Goal: Transaction & Acquisition: Purchase product/service

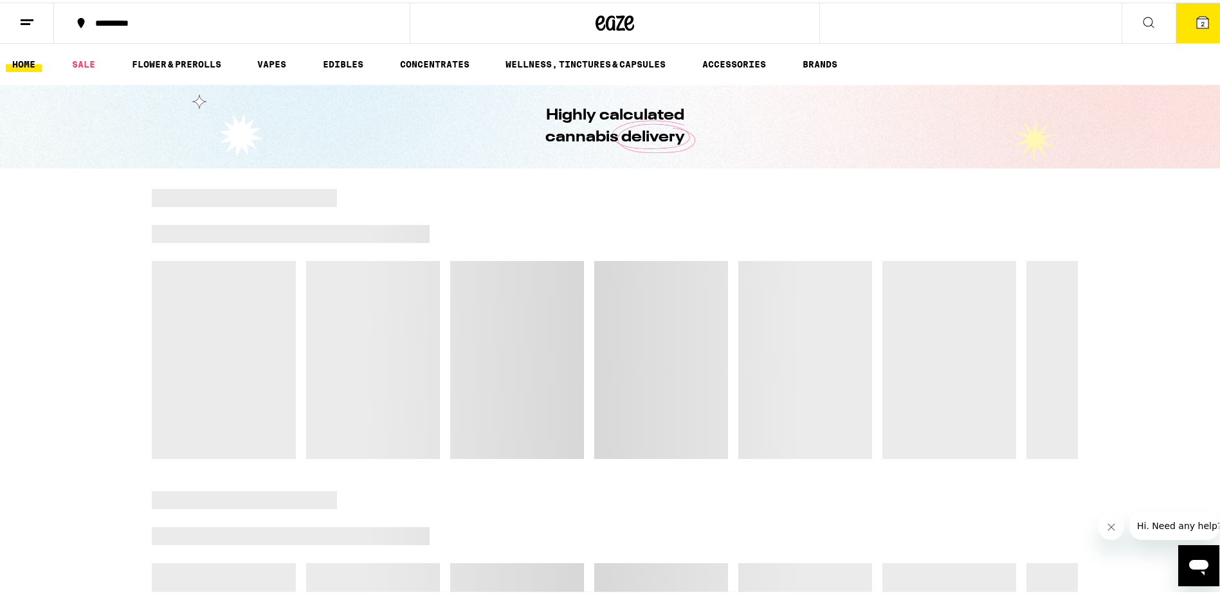
click at [1197, 24] on icon at bounding box center [1203, 20] width 12 height 12
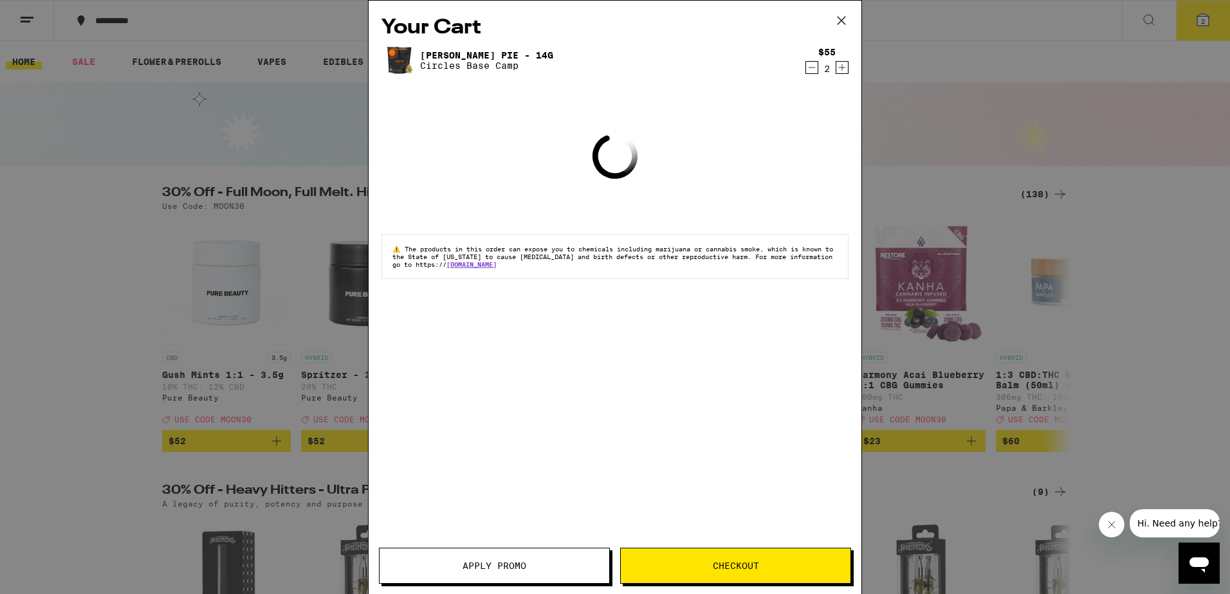
click at [845, 17] on icon at bounding box center [841, 20] width 19 height 19
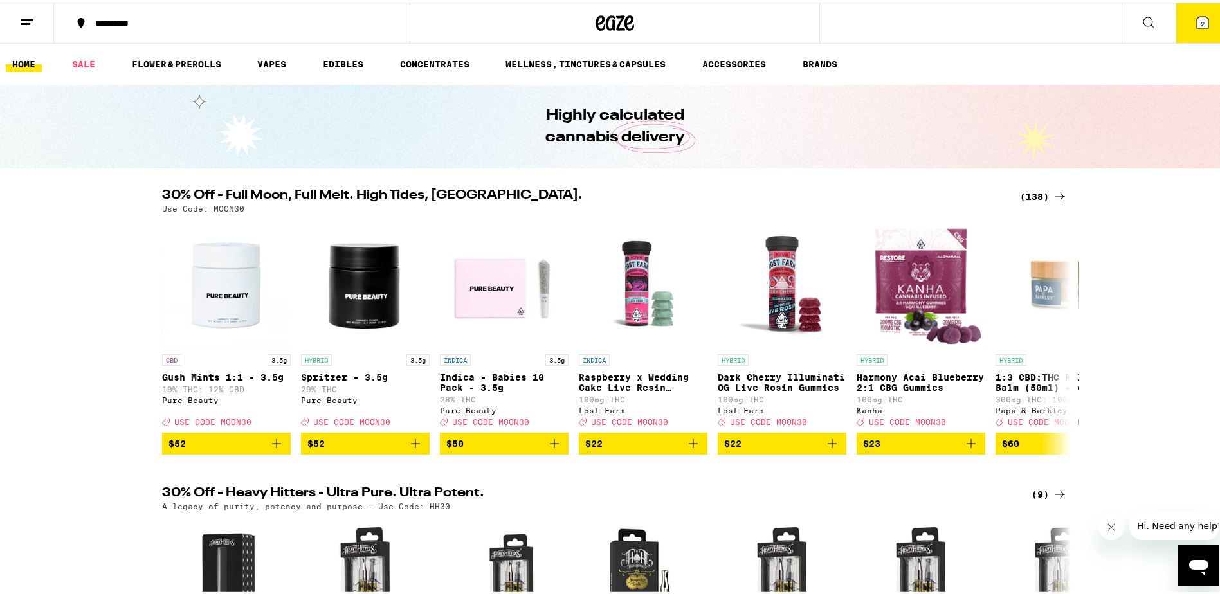
click at [1197, 15] on icon at bounding box center [1203, 20] width 12 height 12
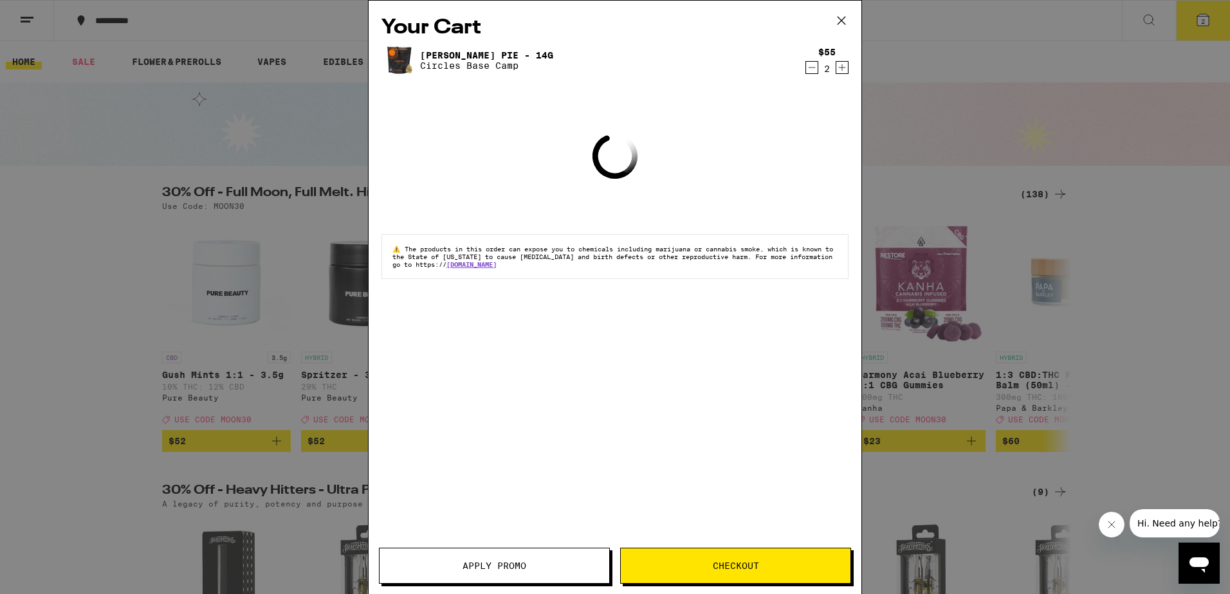
click at [814, 71] on icon "Decrement" at bounding box center [812, 67] width 12 height 15
click at [814, 70] on icon "Decrement" at bounding box center [812, 67] width 12 height 15
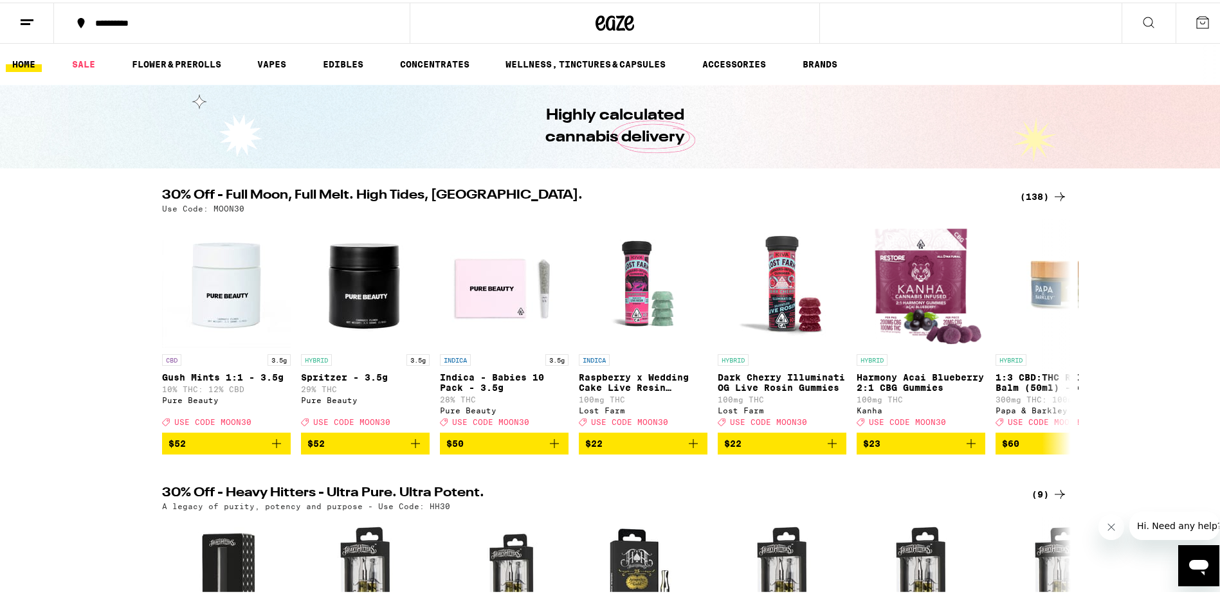
click at [1040, 192] on div "(138)" at bounding box center [1044, 193] width 48 height 15
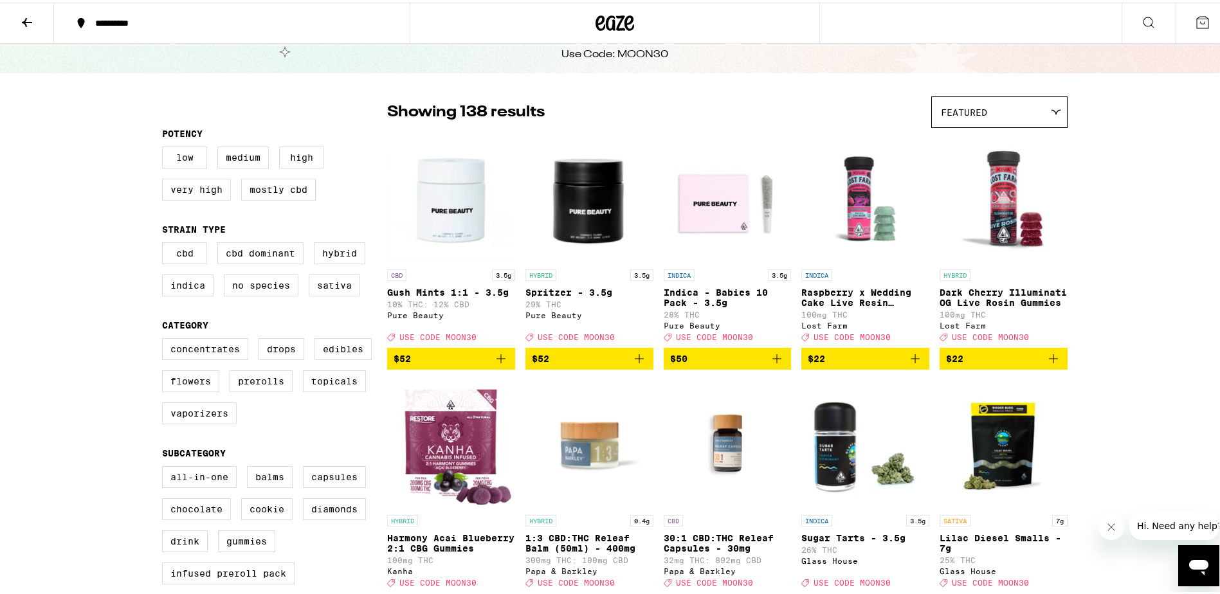
scroll to position [129, 0]
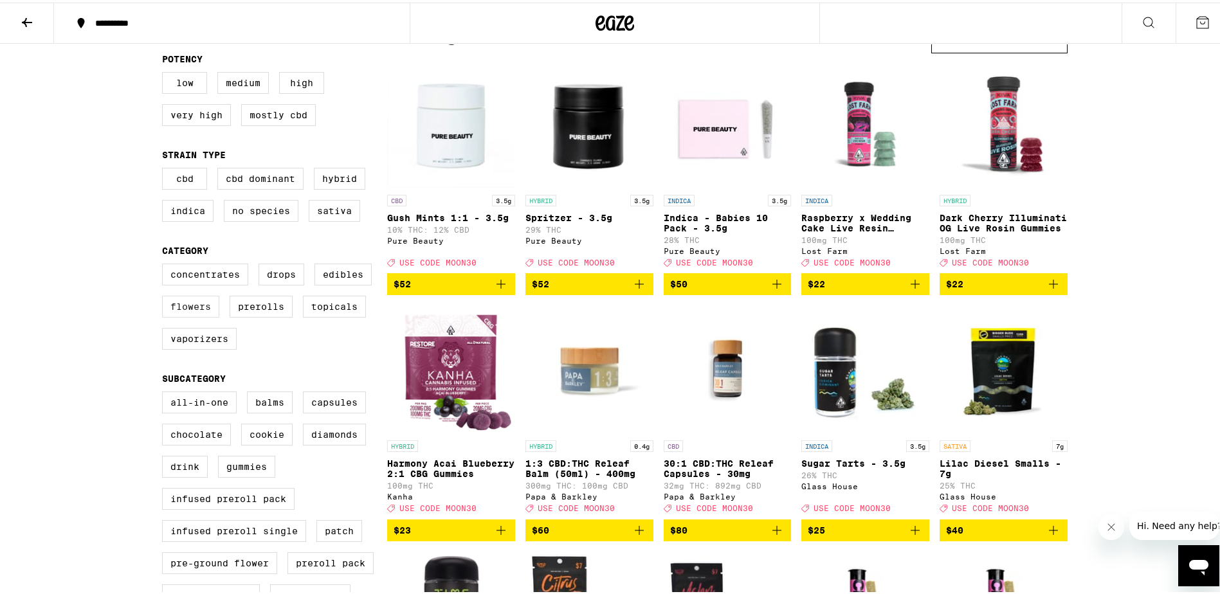
click at [174, 303] on div "Concentrates Drops Edibles Flowers Prerolls Topicals Vaporizers" at bounding box center [274, 309] width 225 height 96
drag, startPoint x: 174, startPoint y: 318, endPoint x: 129, endPoint y: 319, distance: 45.0
click at [174, 315] on label "Flowers" at bounding box center [190, 304] width 57 height 22
click at [165, 264] on input "Flowers" at bounding box center [165, 263] width 1 height 1
checkbox input "true"
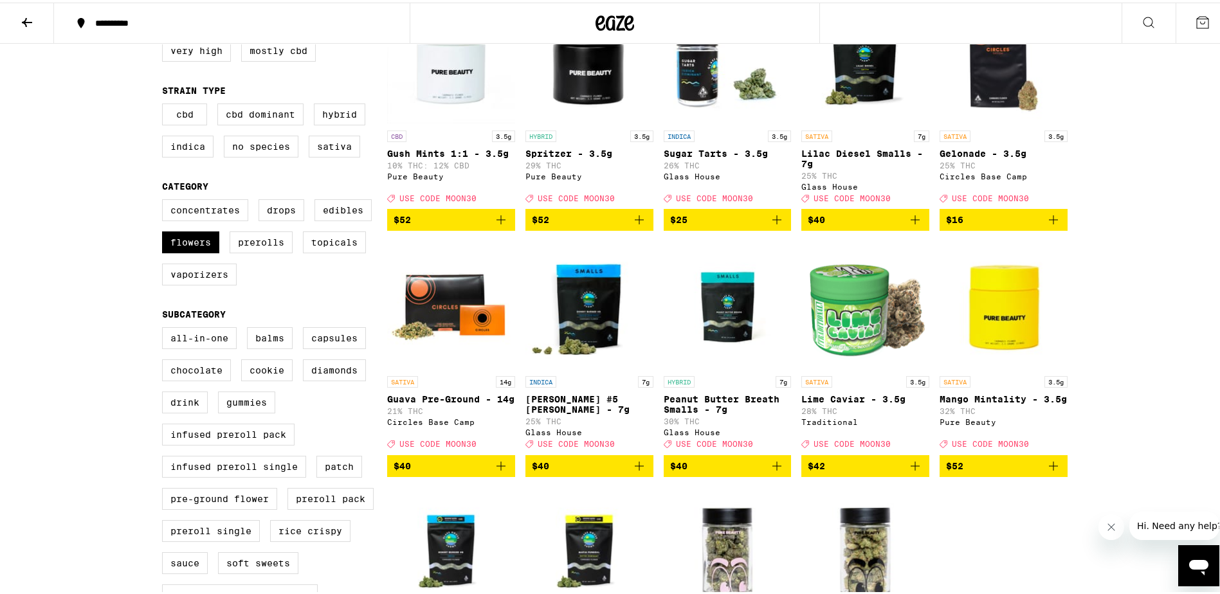
scroll to position [257, 0]
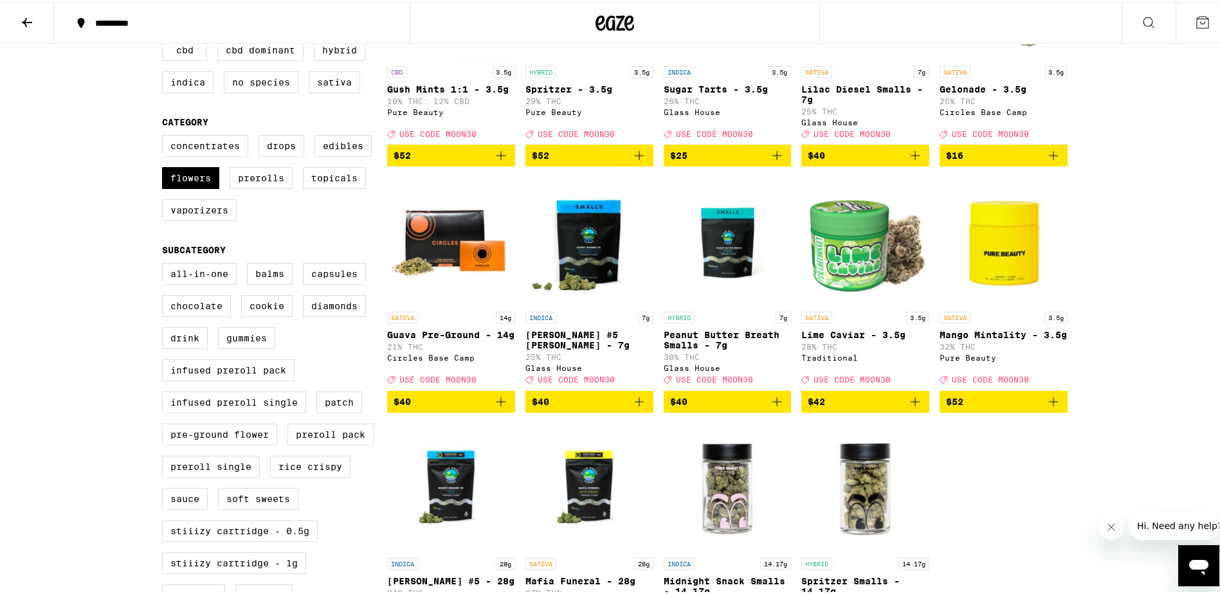
click at [493, 407] on icon "Add to bag" at bounding box center [500, 399] width 15 height 15
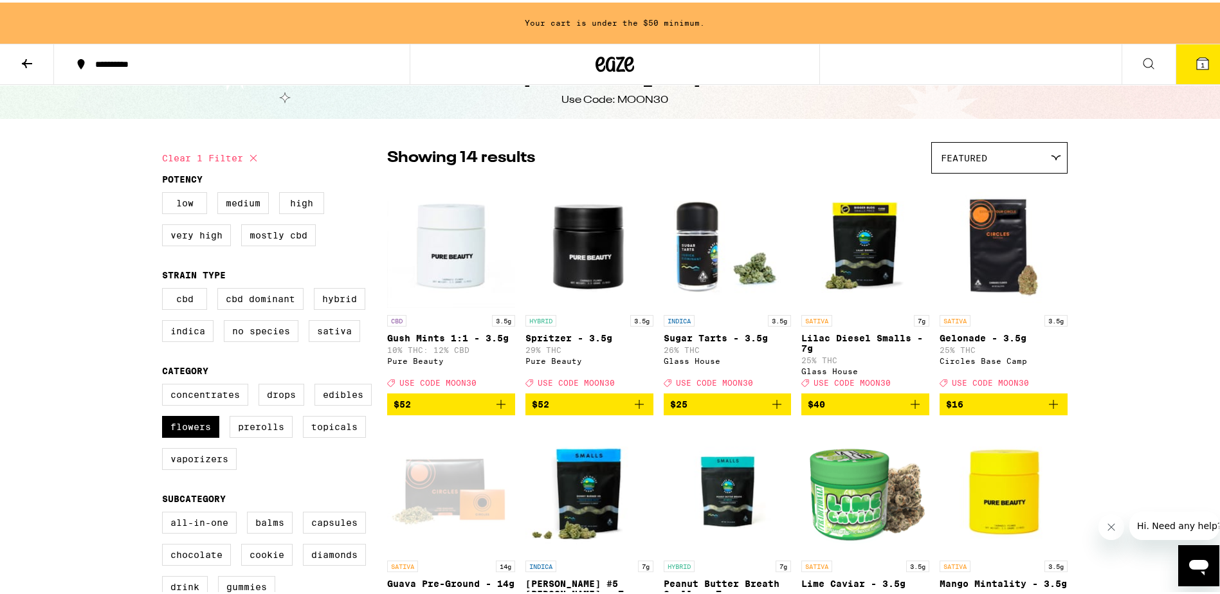
scroll to position [170, 0]
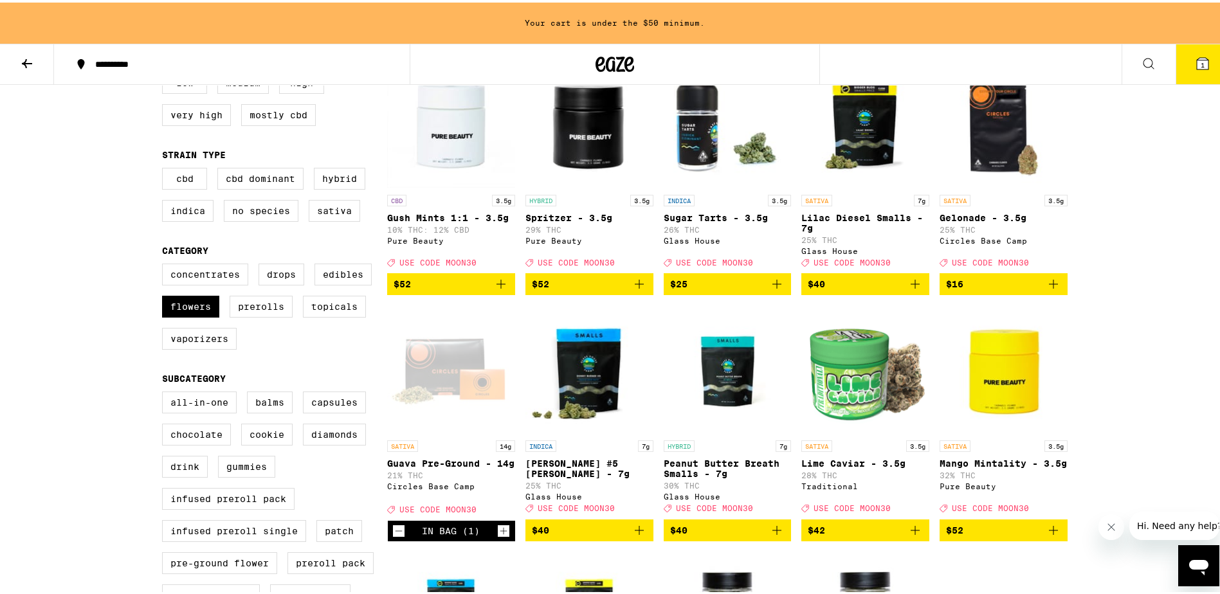
click at [500, 532] on icon "Increment" at bounding box center [503, 528] width 7 height 7
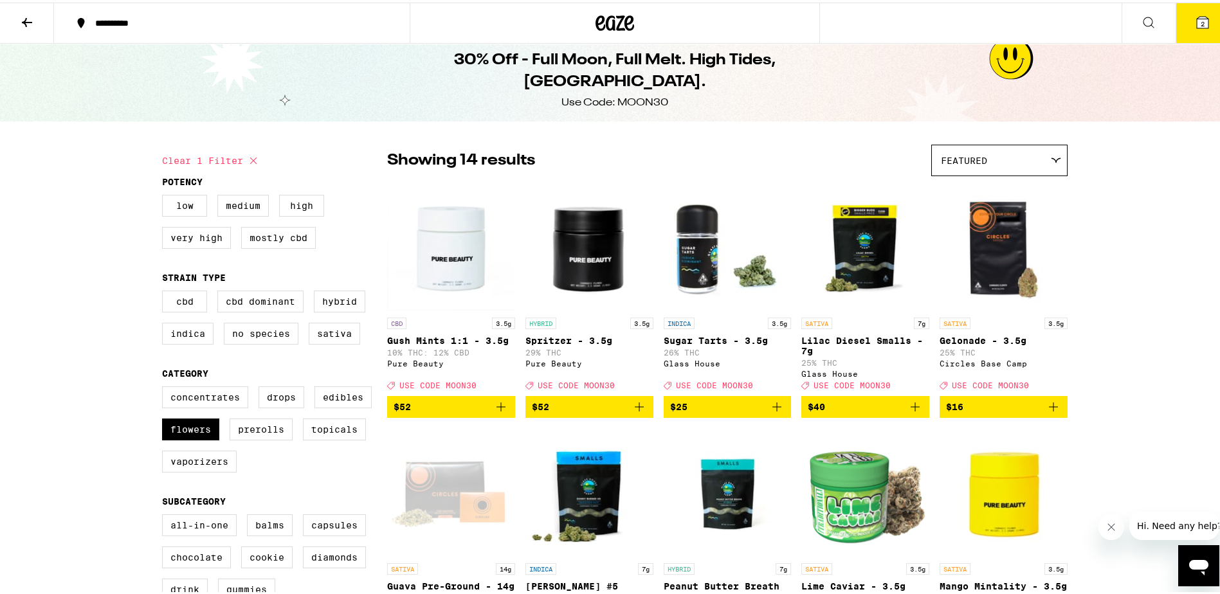
scroll to position [0, 0]
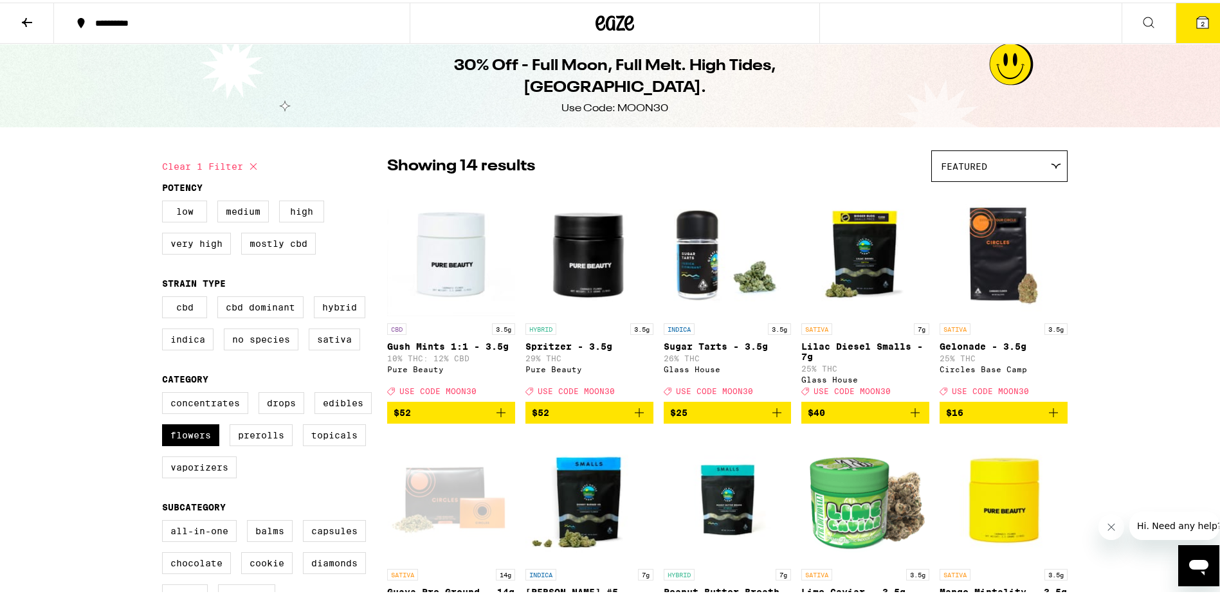
click at [1212, 14] on button "2" at bounding box center [1203, 21] width 54 height 40
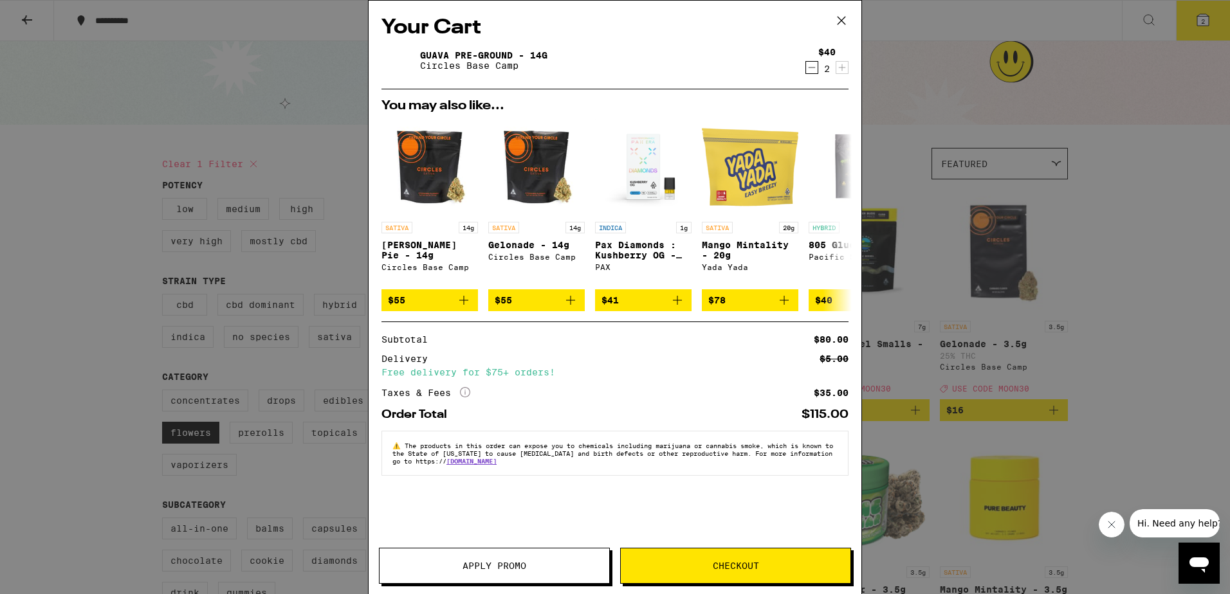
click at [487, 575] on button "Apply Promo" at bounding box center [494, 566] width 231 height 36
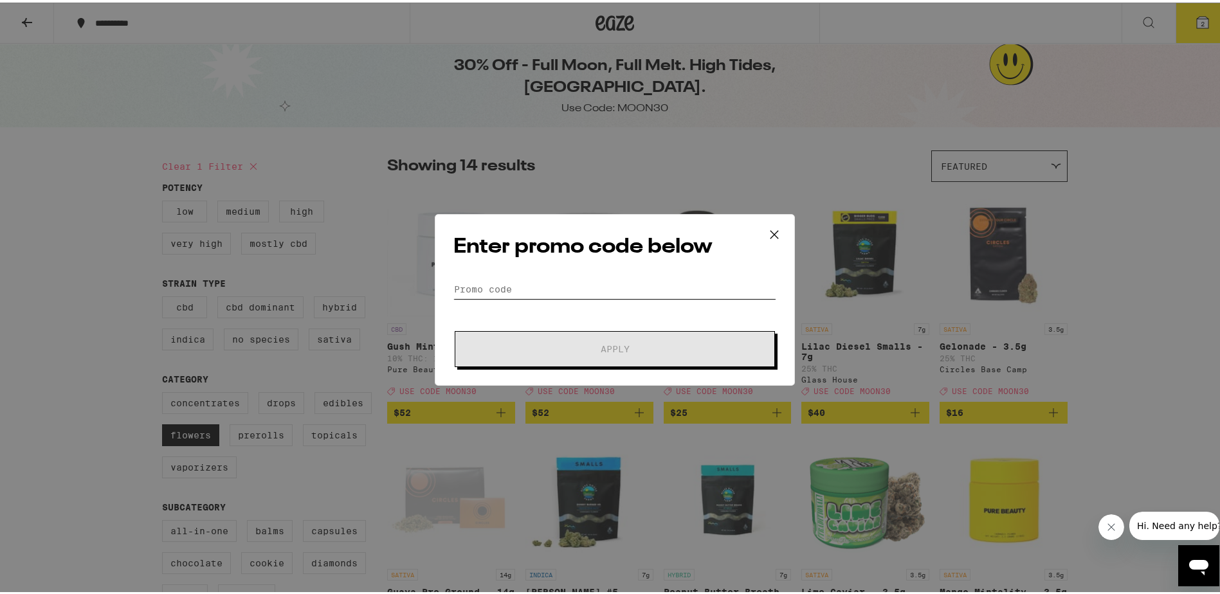
click at [525, 284] on input "Promo Code" at bounding box center [614, 286] width 323 height 19
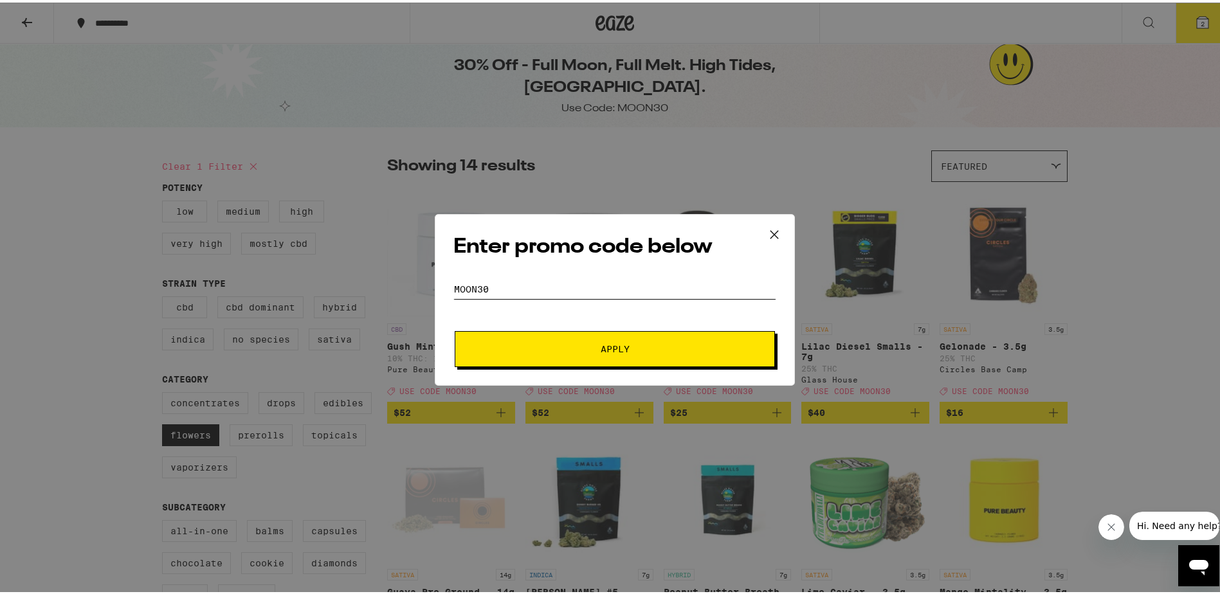
type input "MOON30"
click at [455, 329] on button "Apply" at bounding box center [615, 347] width 320 height 36
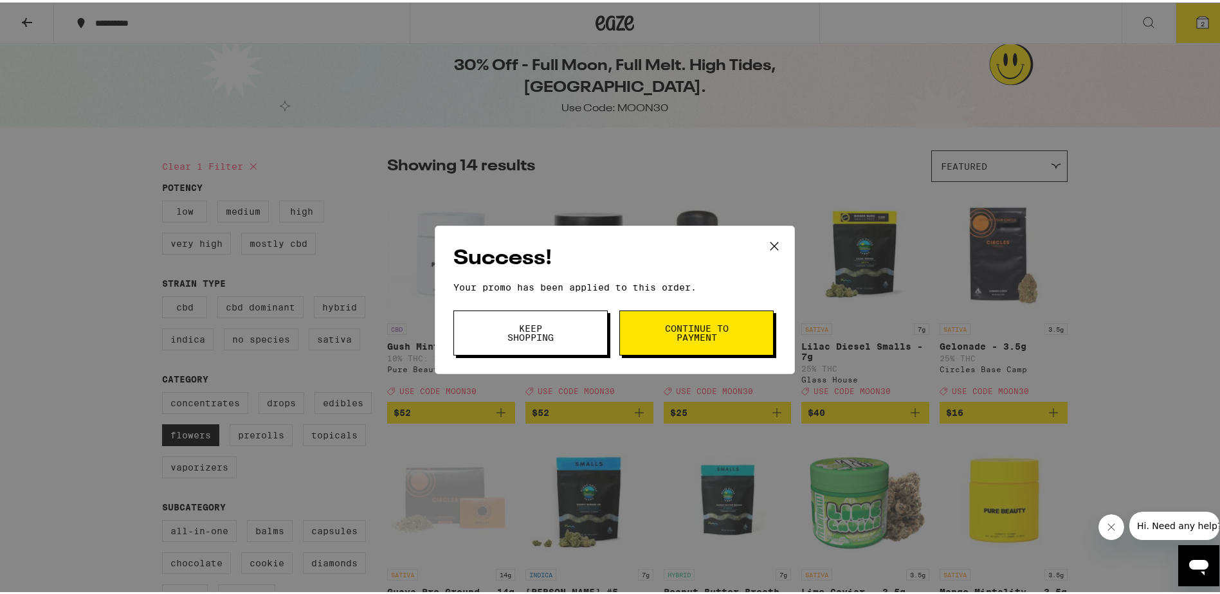
click at [672, 331] on span "Continue to payment" at bounding box center [697, 331] width 66 height 18
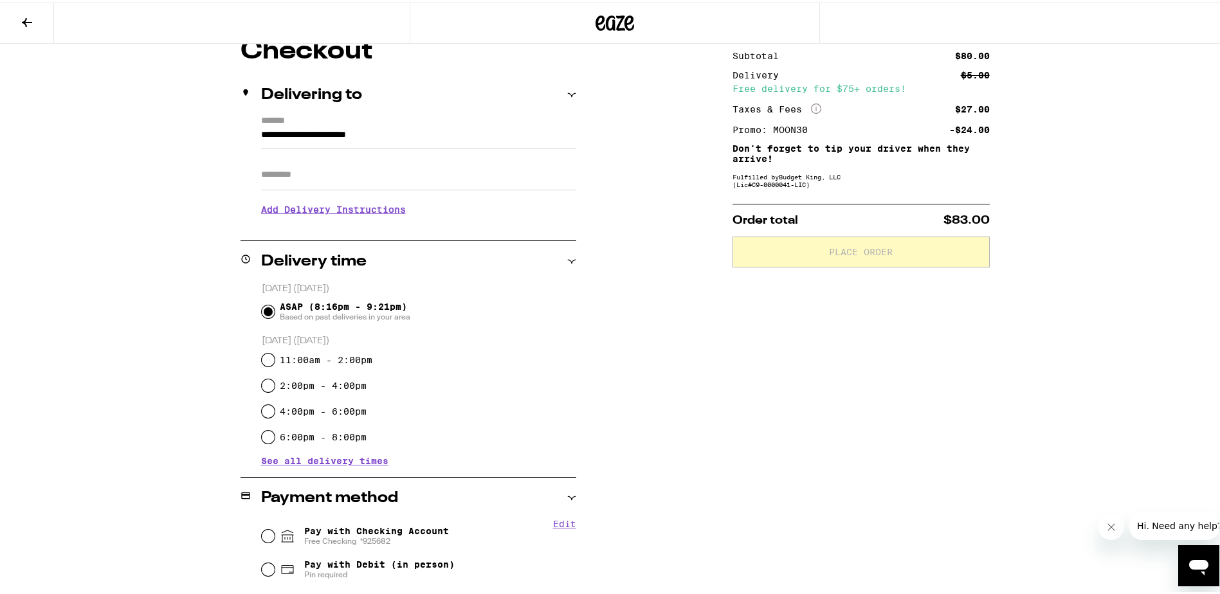
scroll to position [129, 0]
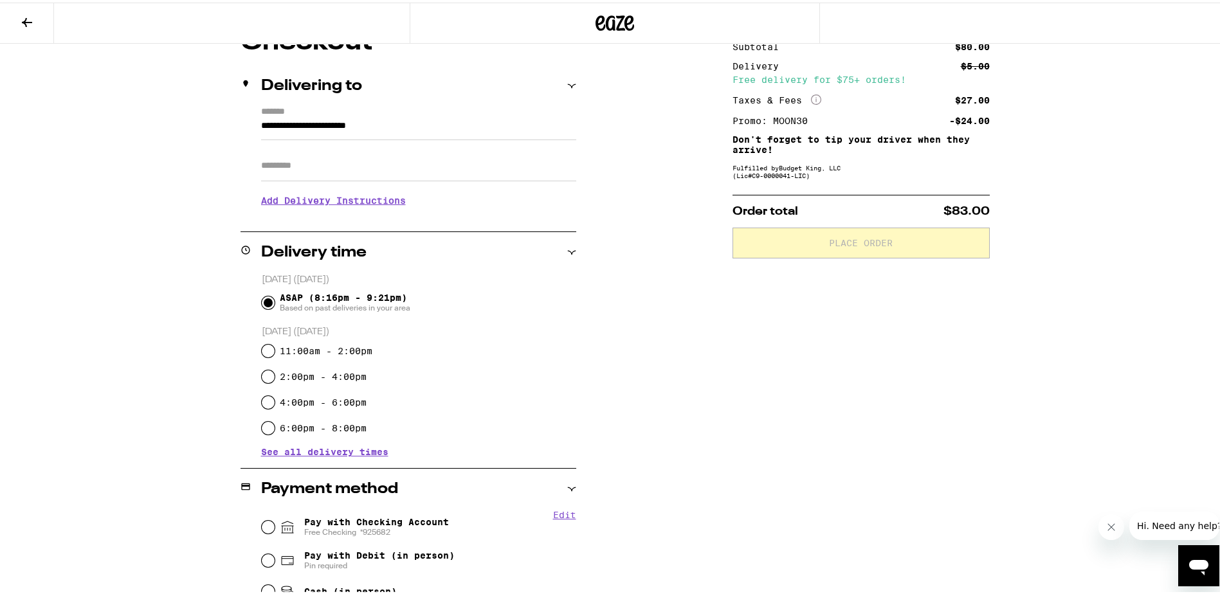
click at [304, 202] on h3 "Add Delivery Instructions" at bounding box center [418, 198] width 315 height 30
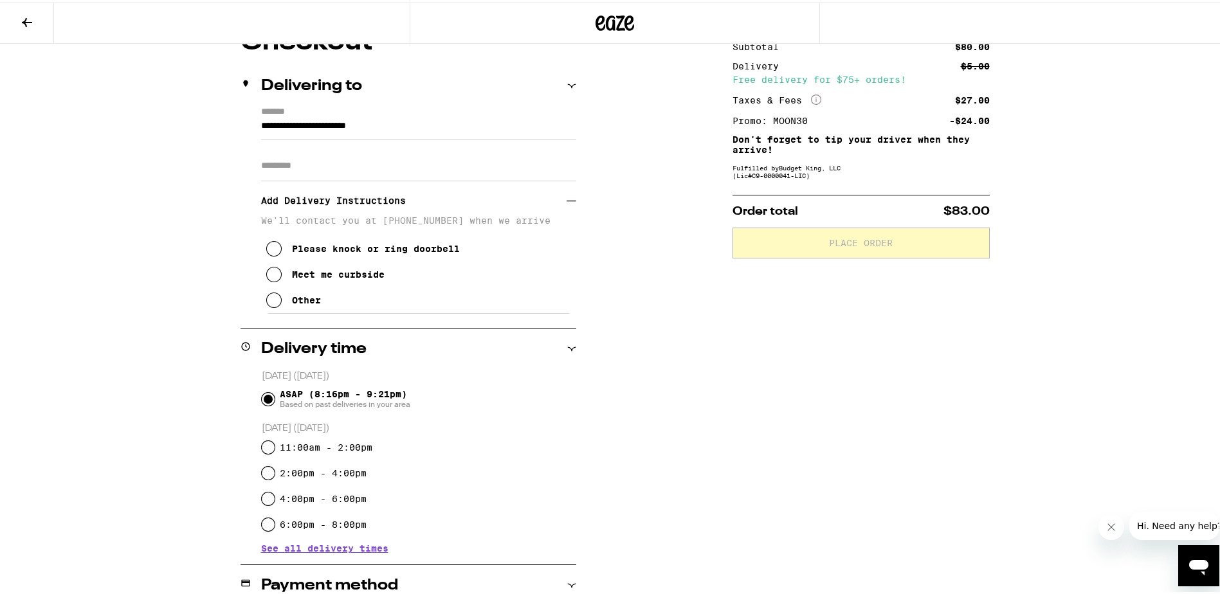
drag, startPoint x: 356, startPoint y: 253, endPoint x: 287, endPoint y: 259, distance: 68.4
click at [349, 251] on div "Please knock or ring doorbell" at bounding box center [376, 246] width 168 height 10
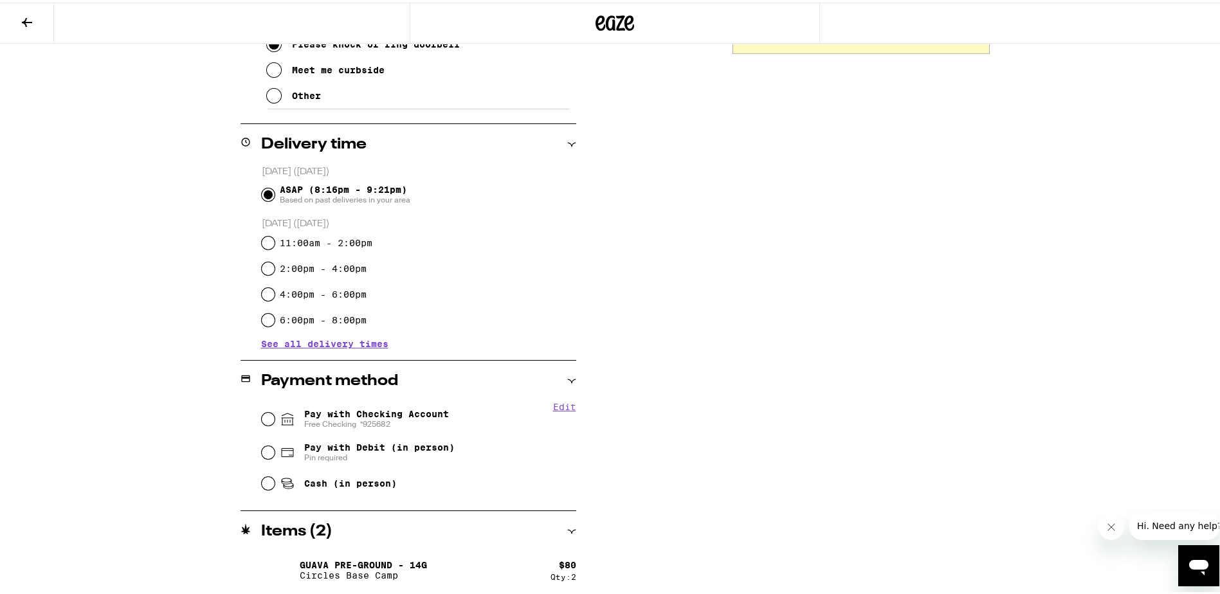
scroll to position [336, 0]
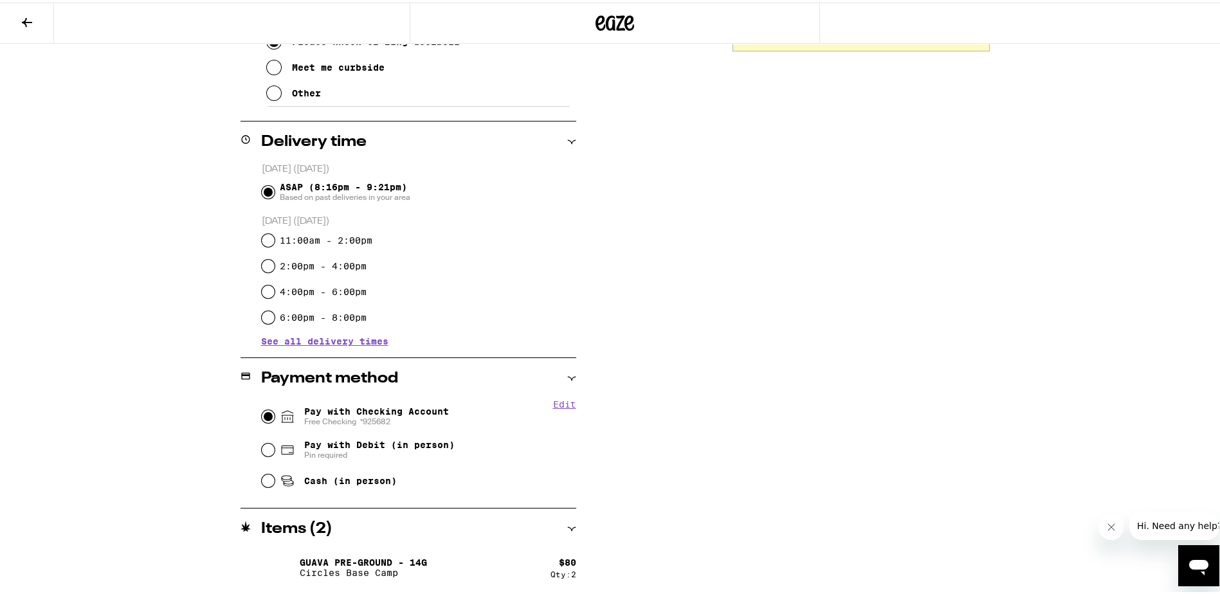
click at [262, 414] on input "Pay with Checking Account Free Checking *[FINANCIAL_ID]" at bounding box center [268, 414] width 13 height 13
radio input "true"
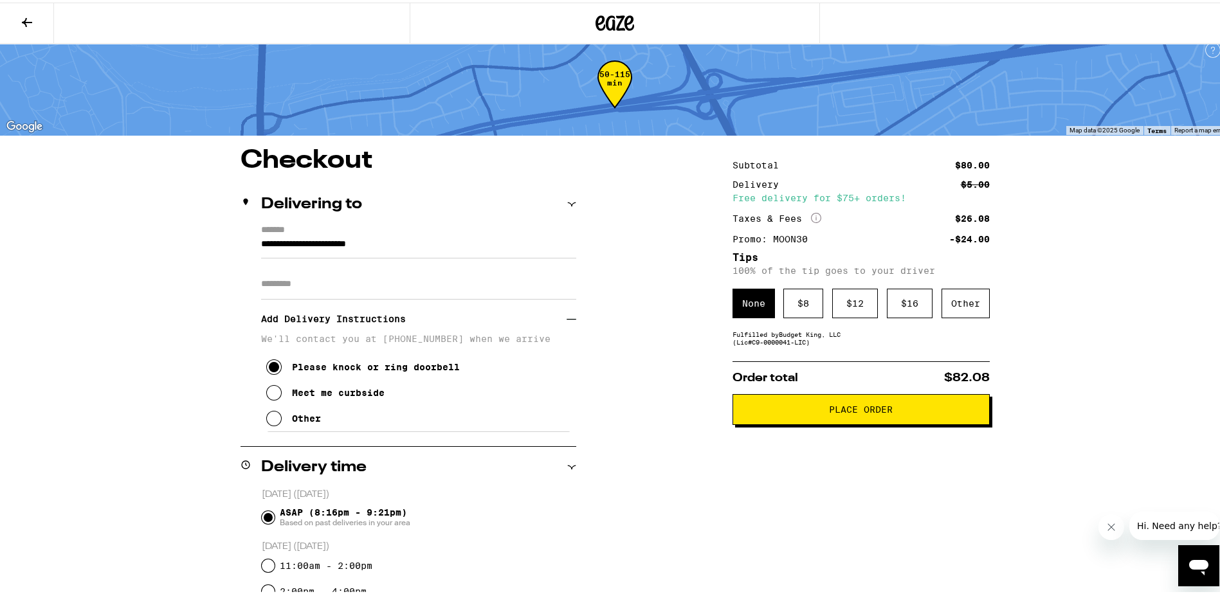
scroll to position [0, 0]
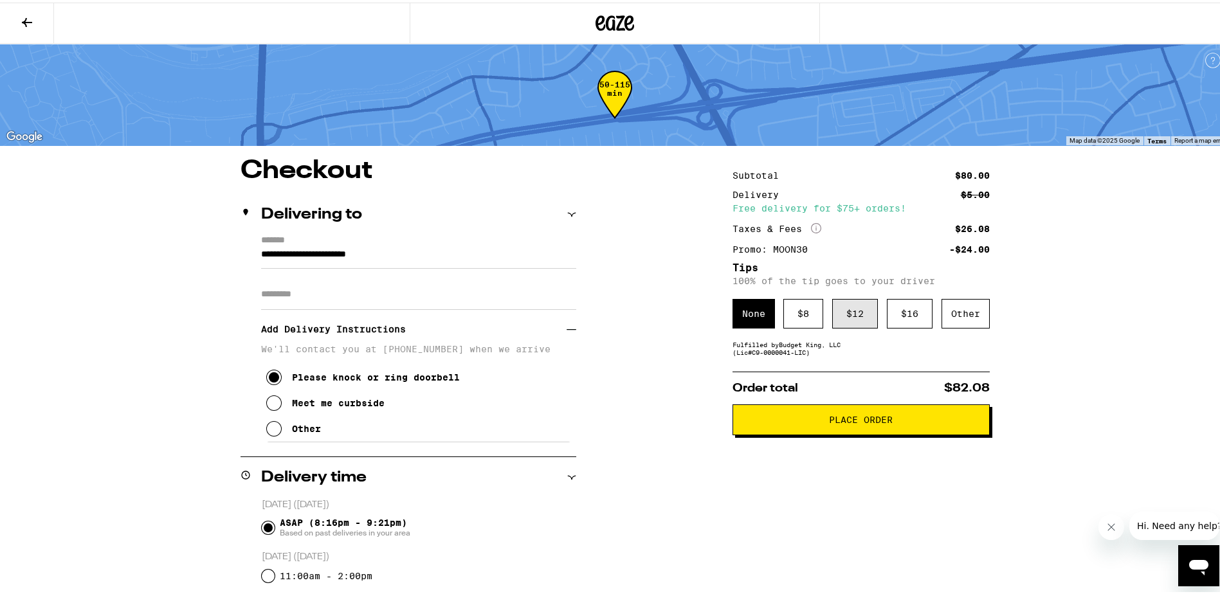
click at [859, 316] on div "$ 12" at bounding box center [855, 311] width 46 height 30
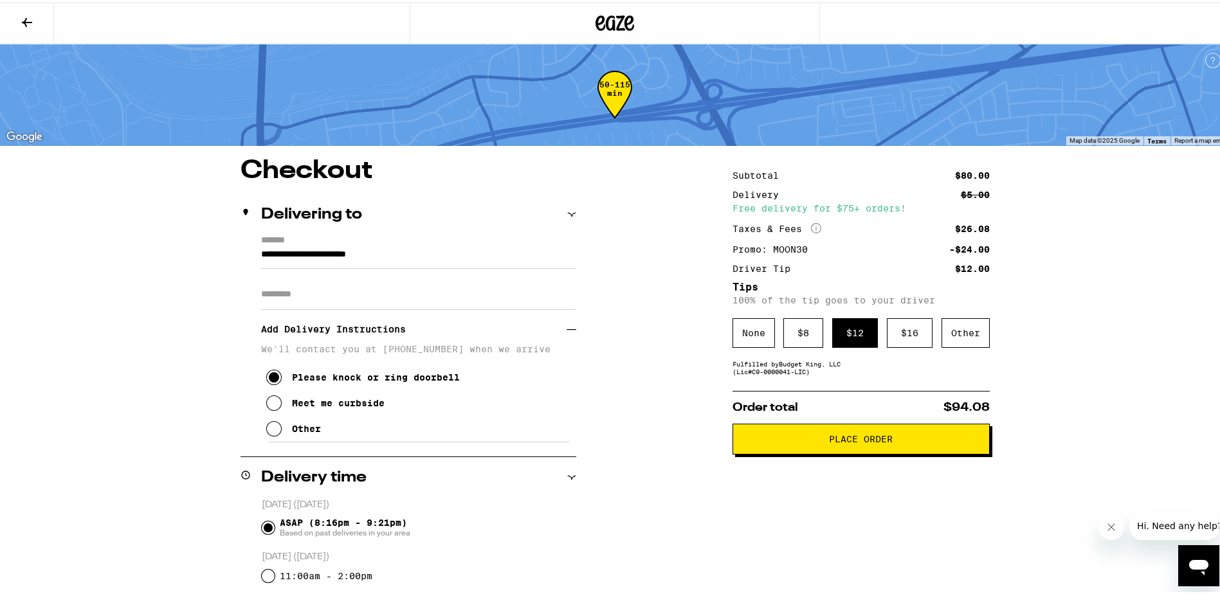
click at [845, 448] on button "Place Order" at bounding box center [860, 436] width 257 height 31
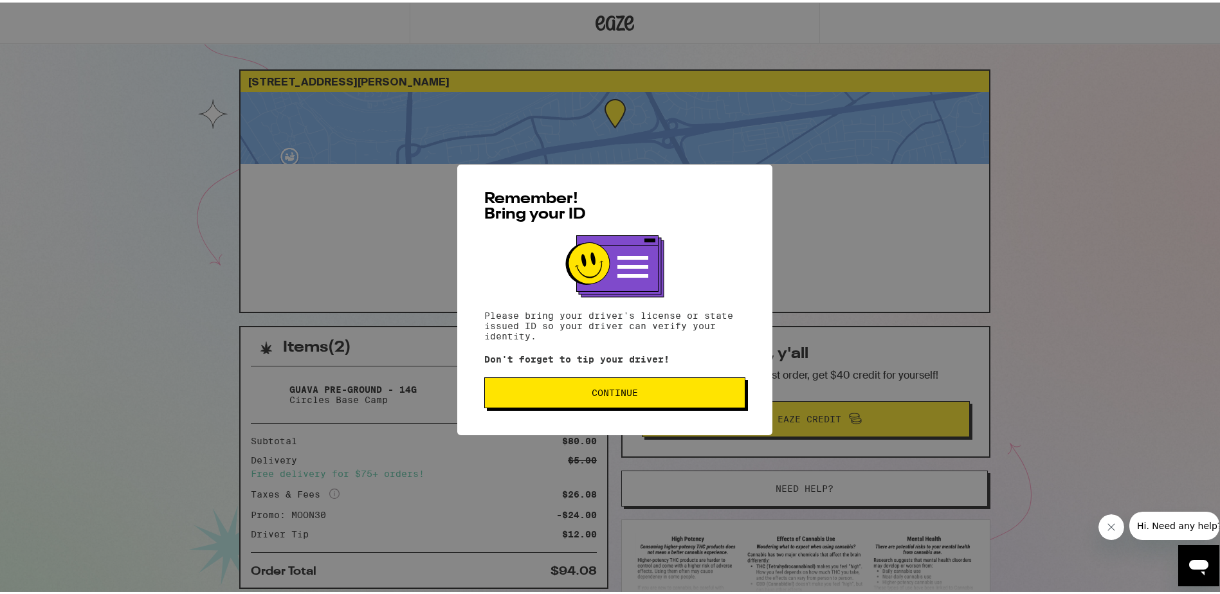
click at [605, 405] on button "Continue" at bounding box center [614, 390] width 261 height 31
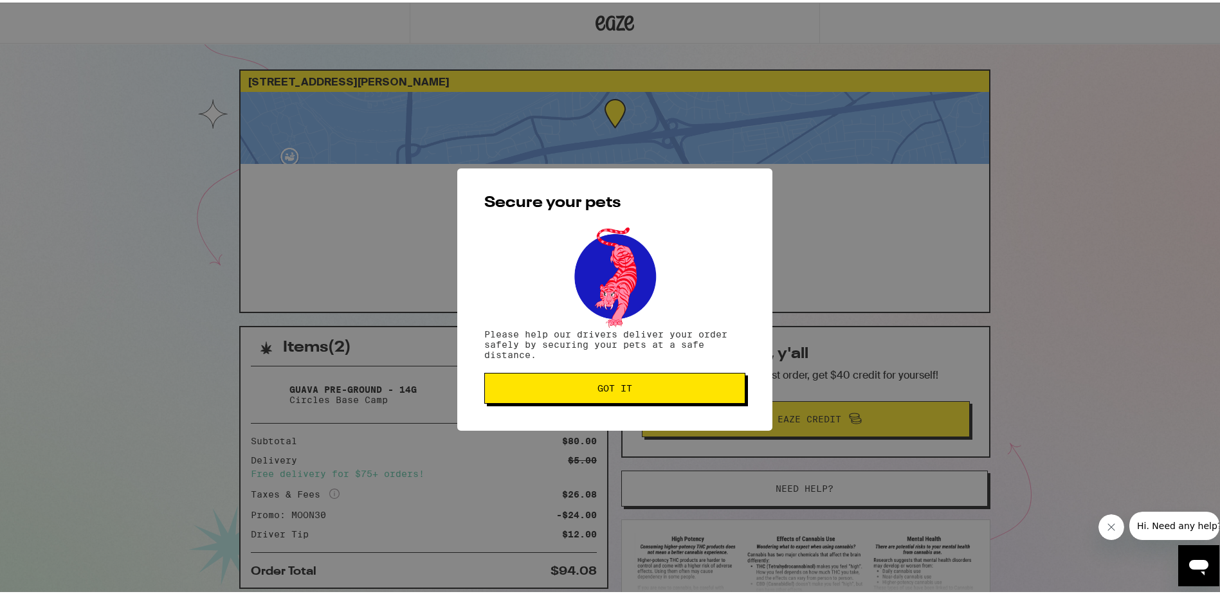
drag, startPoint x: 646, startPoint y: 384, endPoint x: 562, endPoint y: 382, distance: 83.6
click at [632, 384] on span "Got it" at bounding box center [614, 385] width 239 height 9
